Goal: Information Seeking & Learning: Understand process/instructions

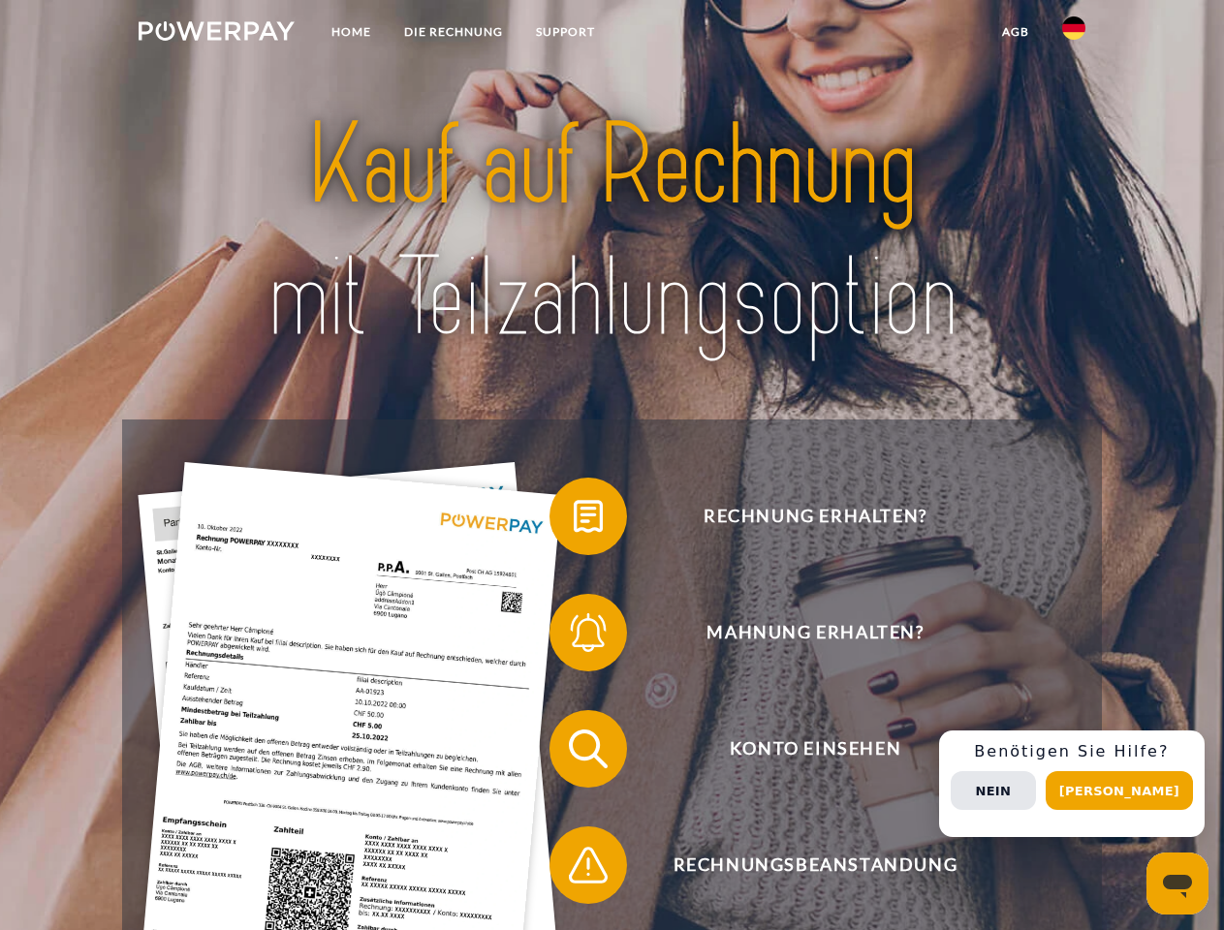
click at [216, 34] on img at bounding box center [217, 30] width 156 height 19
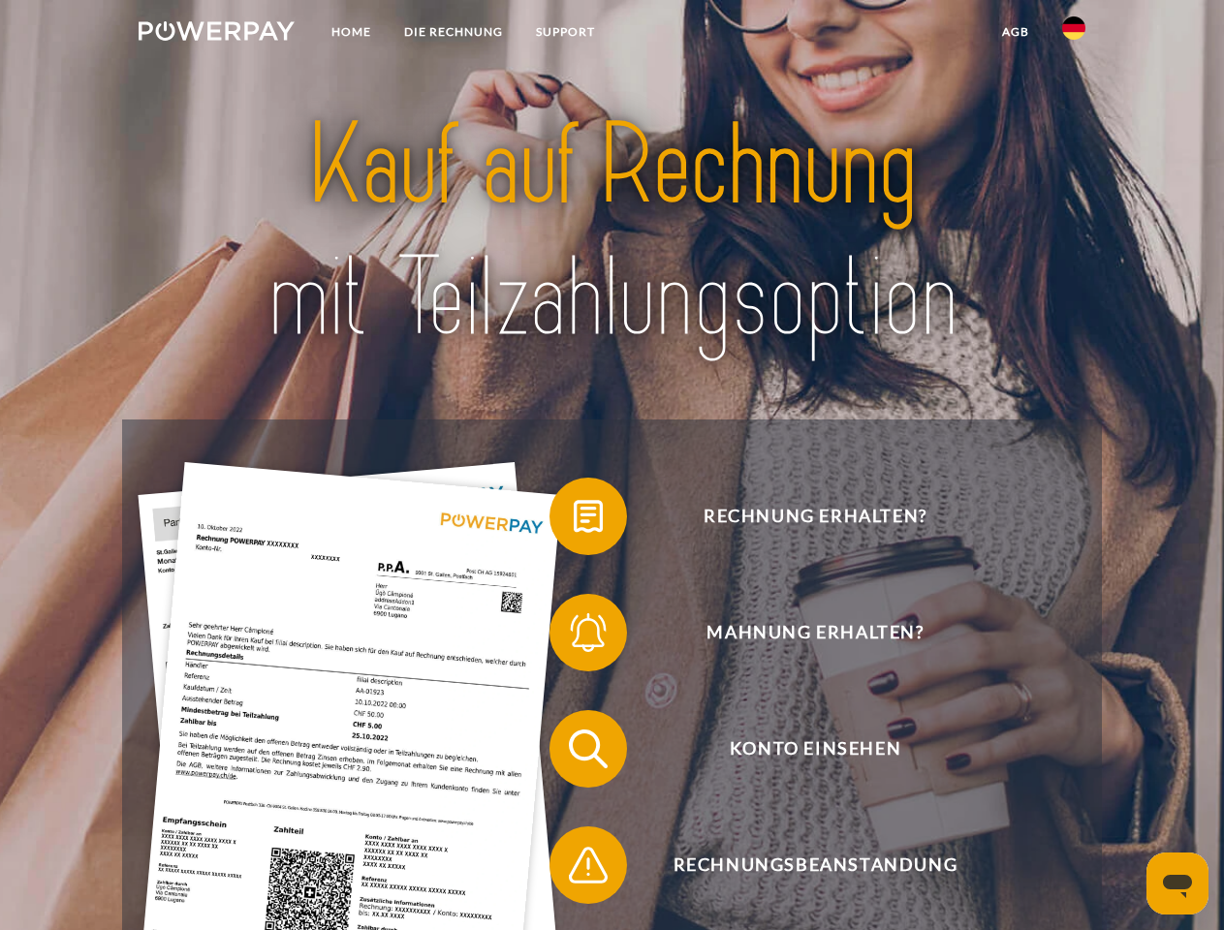
click at [1073, 34] on img at bounding box center [1073, 27] width 23 height 23
click at [1014, 32] on link "agb" at bounding box center [1015, 32] width 60 height 35
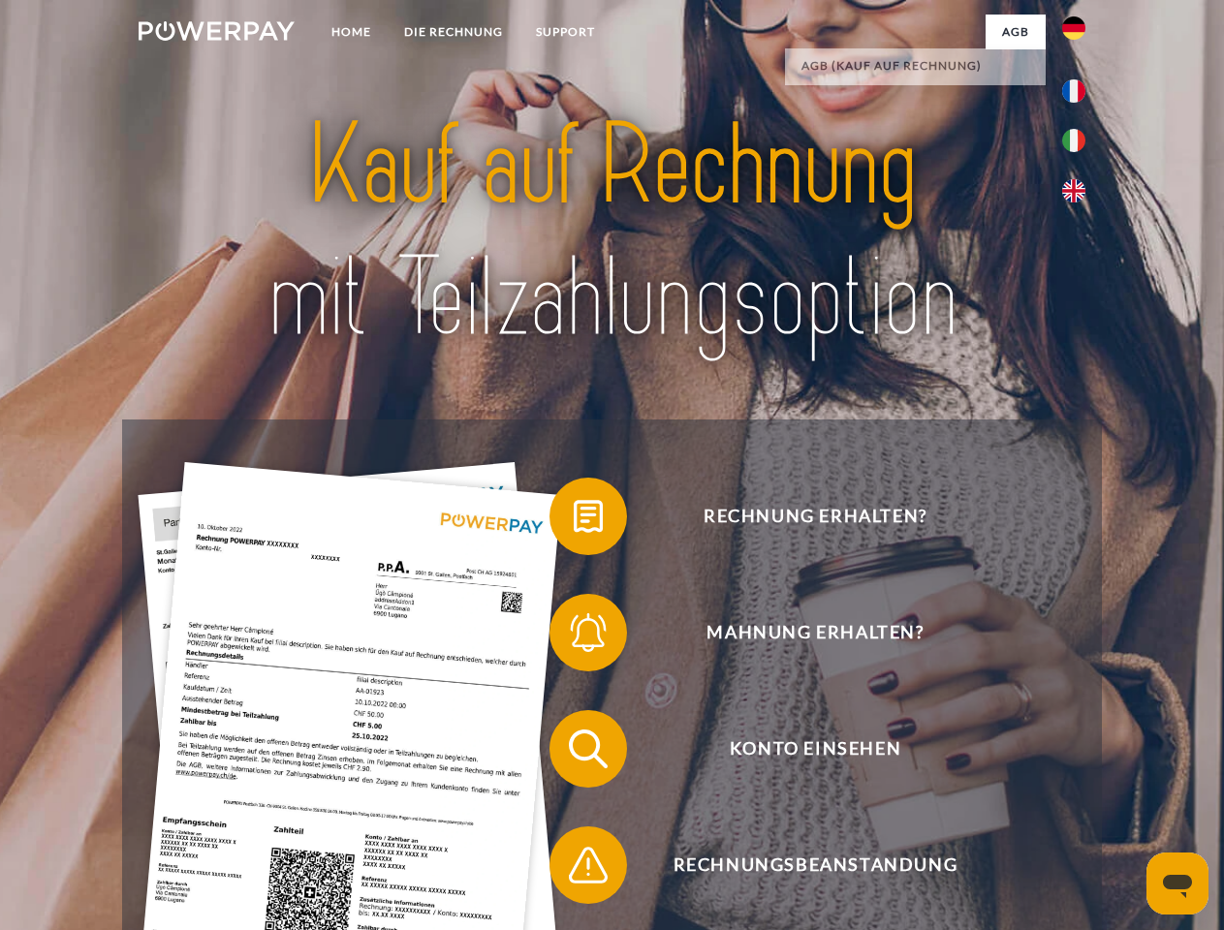
click at [574, 520] on span at bounding box center [559, 516] width 97 height 97
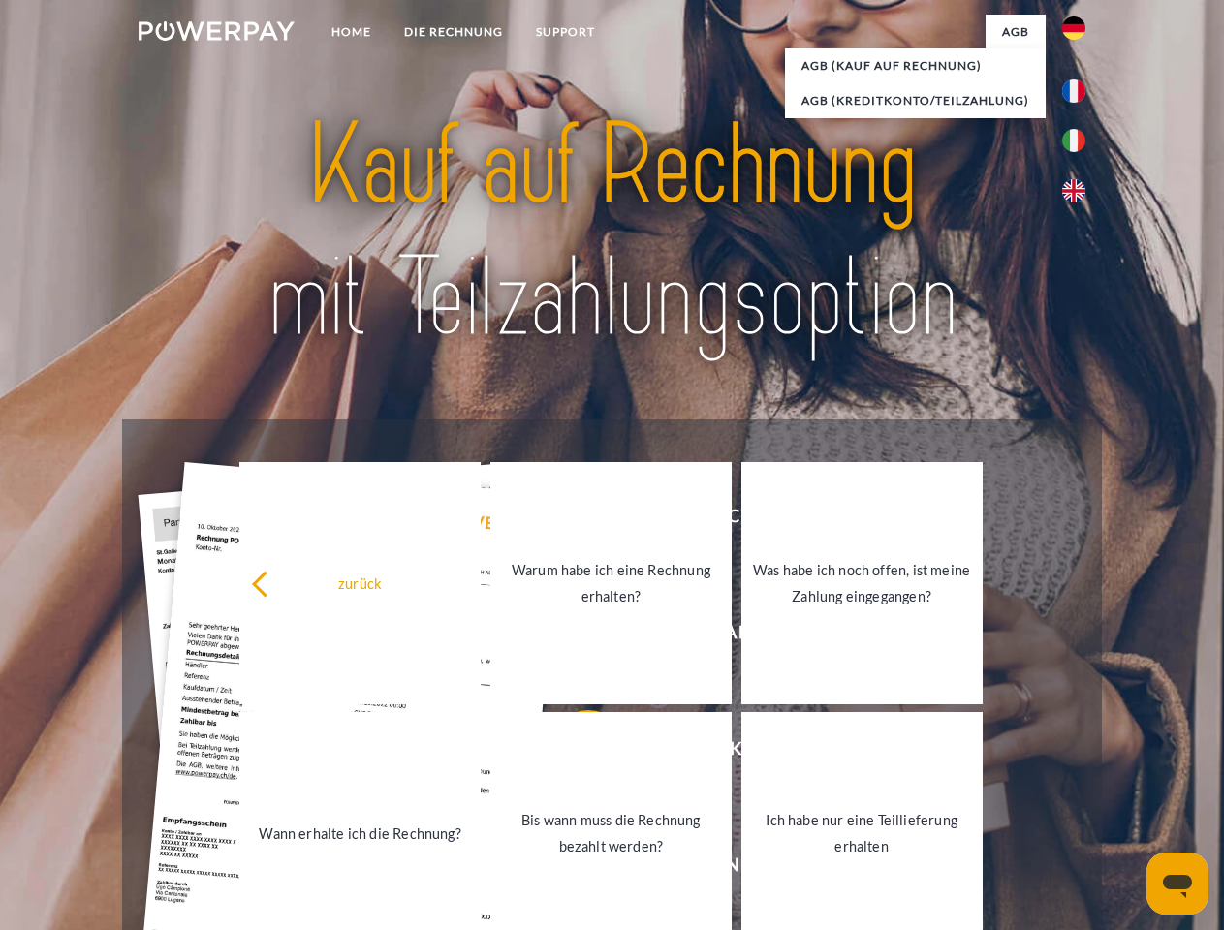
click at [574, 636] on div "zurück Warum habe ich eine Rechnung erhalten? Was habe ich noch offen, ist mein…" at bounding box center [611, 708] width 783 height 500
click at [574, 753] on link "Bis wann muss die Rechnung bezahlt werden?" at bounding box center [610, 833] width 241 height 242
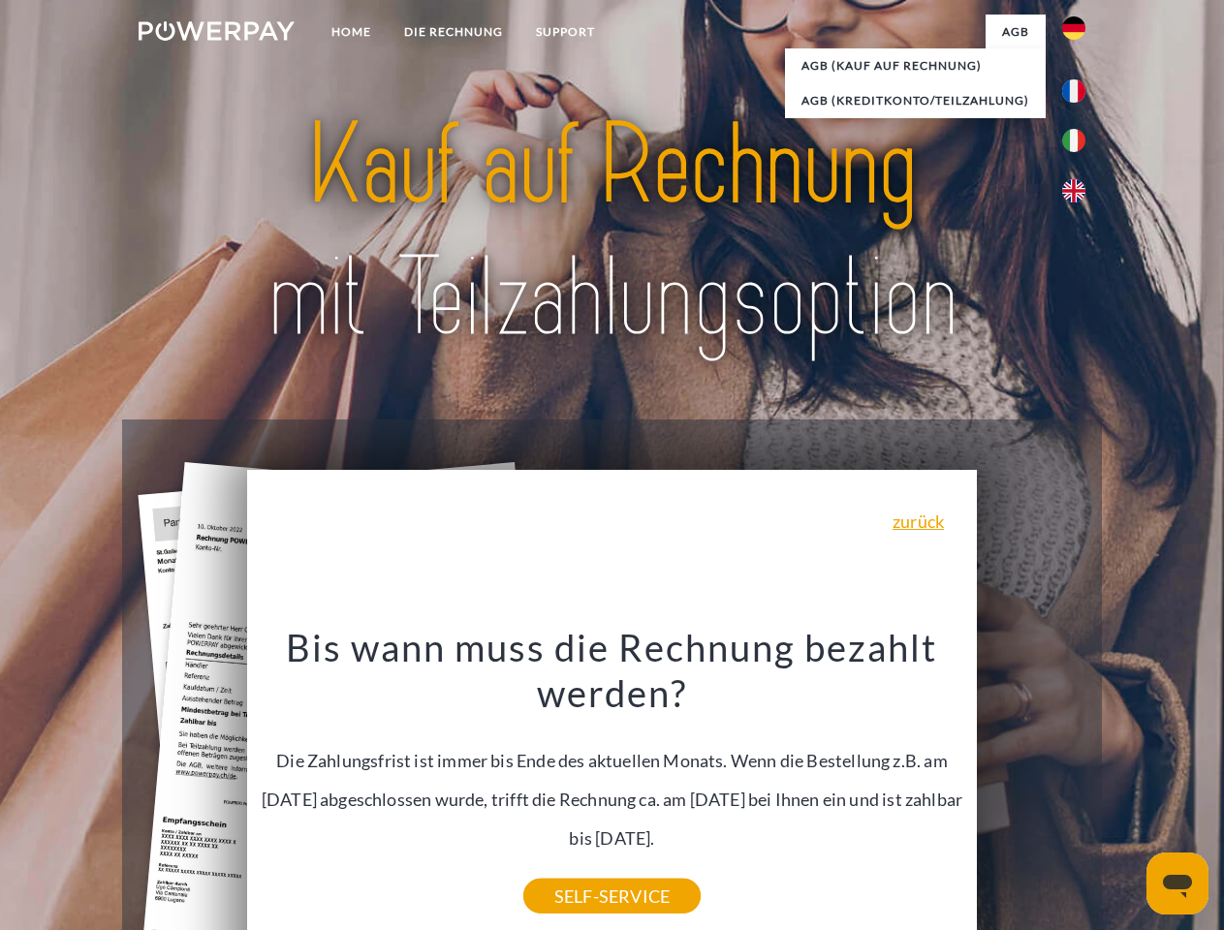
click at [574, 869] on div "Bis wann muss die Rechnung bezahlt werden? Die Zahlungsfrist ist immer bis Ende…" at bounding box center [612, 760] width 707 height 272
click at [1078, 784] on div "Rechnung erhalten? Mahnung erhalten? Konto einsehen" at bounding box center [611, 806] width 978 height 775
click at [1031, 788] on span "Konto einsehen" at bounding box center [814, 749] width 475 height 78
click at [1126, 791] on header "Home DIE RECHNUNG SUPPORT" at bounding box center [612, 669] width 1224 height 1338
